Goal: Information Seeking & Learning: Check status

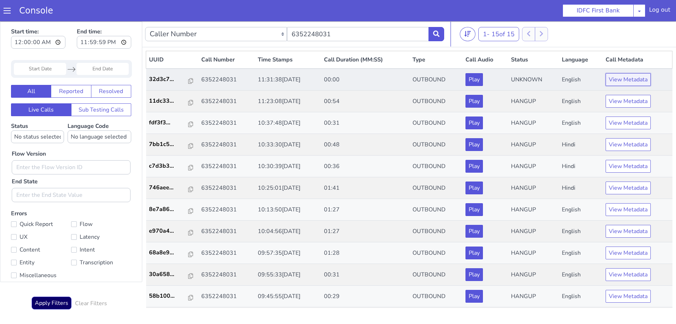
click at [633, 77] on button "View Metadata" at bounding box center [628, 79] width 45 height 13
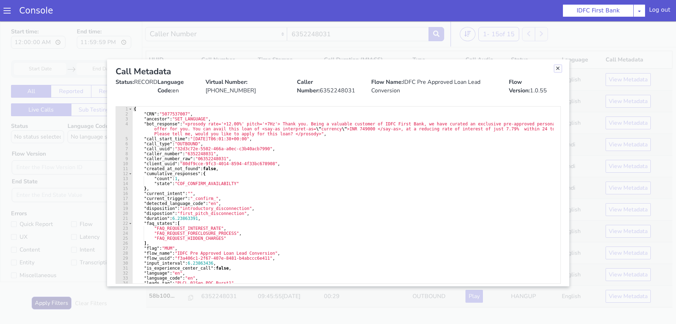
click at [558, 70] on link "Close" at bounding box center [558, 68] width 7 height 7
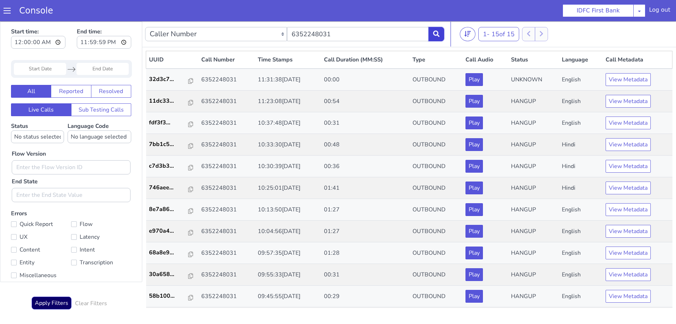
click at [436, 34] on icon at bounding box center [436, 34] width 6 height 6
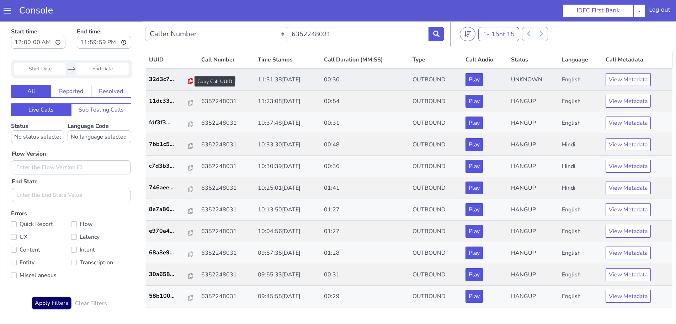
click at [188, 81] on icon at bounding box center [190, 81] width 5 height 6
click at [188, 80] on icon at bounding box center [190, 81] width 5 height 6
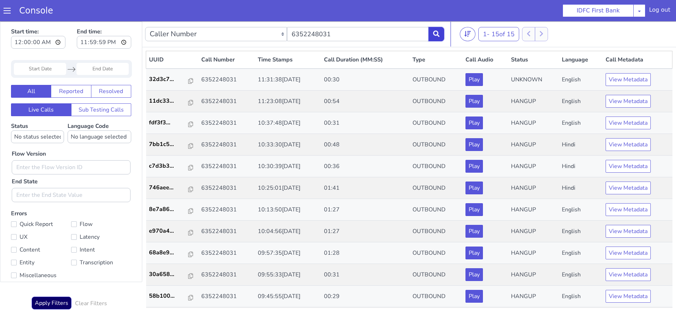
click at [439, 31] on icon at bounding box center [436, 34] width 6 height 6
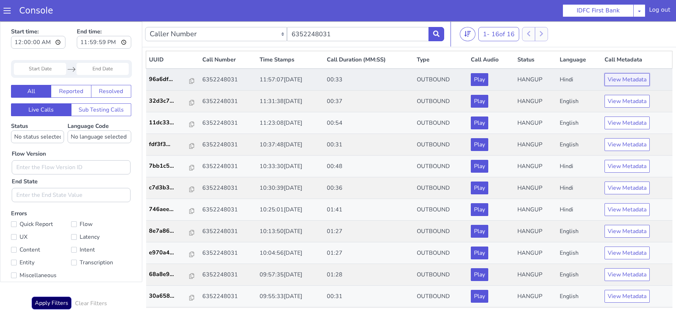
click at [622, 84] on button "View Metadata" at bounding box center [627, 79] width 45 height 13
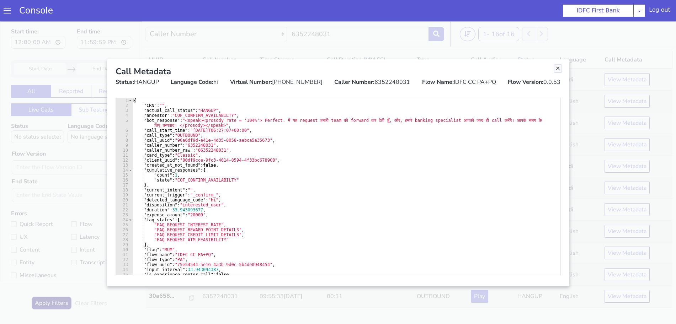
click at [556, 70] on link "Close" at bounding box center [558, 68] width 7 height 7
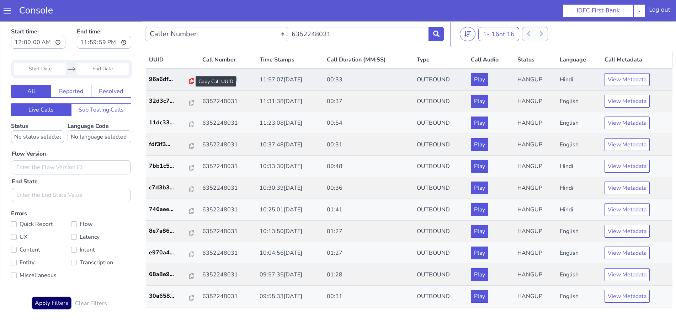
click at [189, 81] on icon at bounding box center [191, 81] width 5 height 6
